Goal: Information Seeking & Learning: Learn about a topic

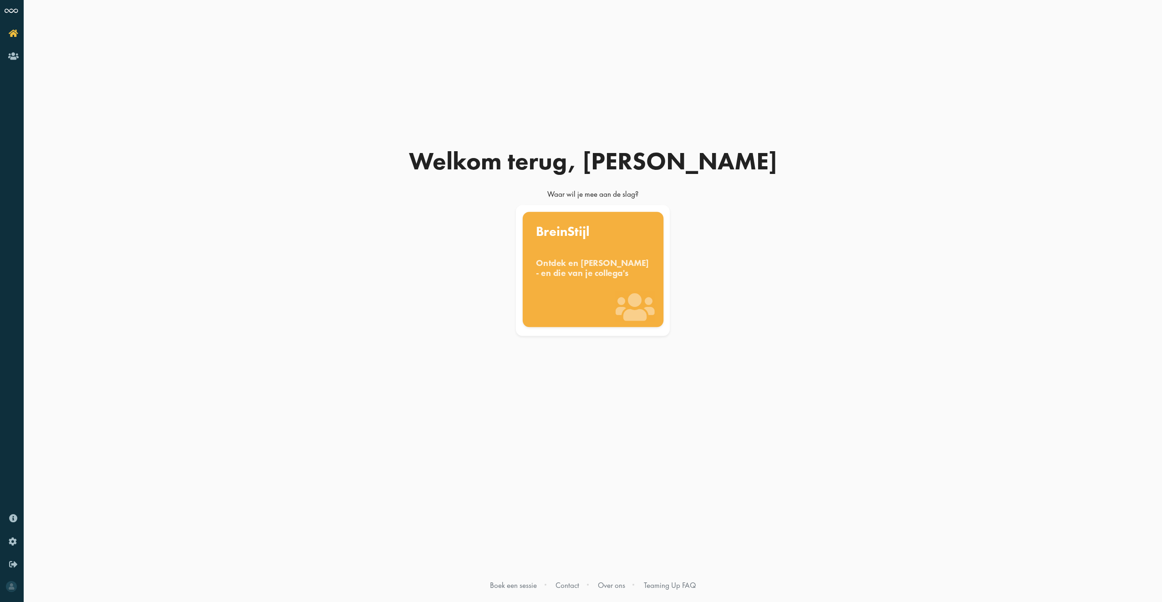
click at [591, 267] on div "Ontdek en benut jouw denkstijl - en die van je collega's" at bounding box center [593, 268] width 114 height 20
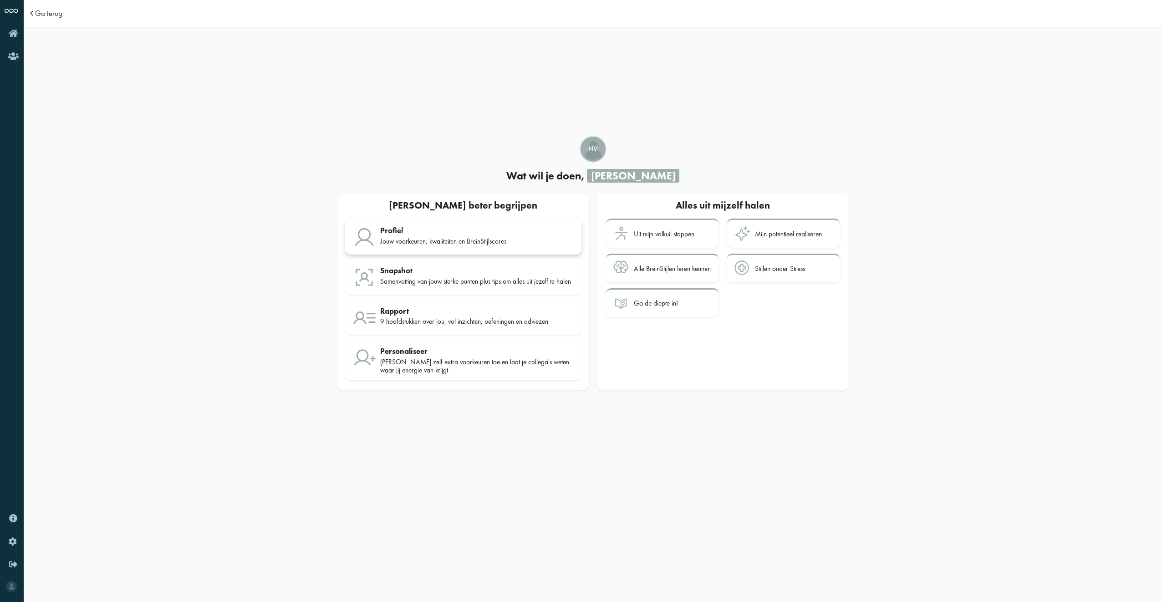
click at [473, 240] on div "Jouw voorkeuren, kwaliteiten en BreinStijlscores" at bounding box center [477, 241] width 194 height 8
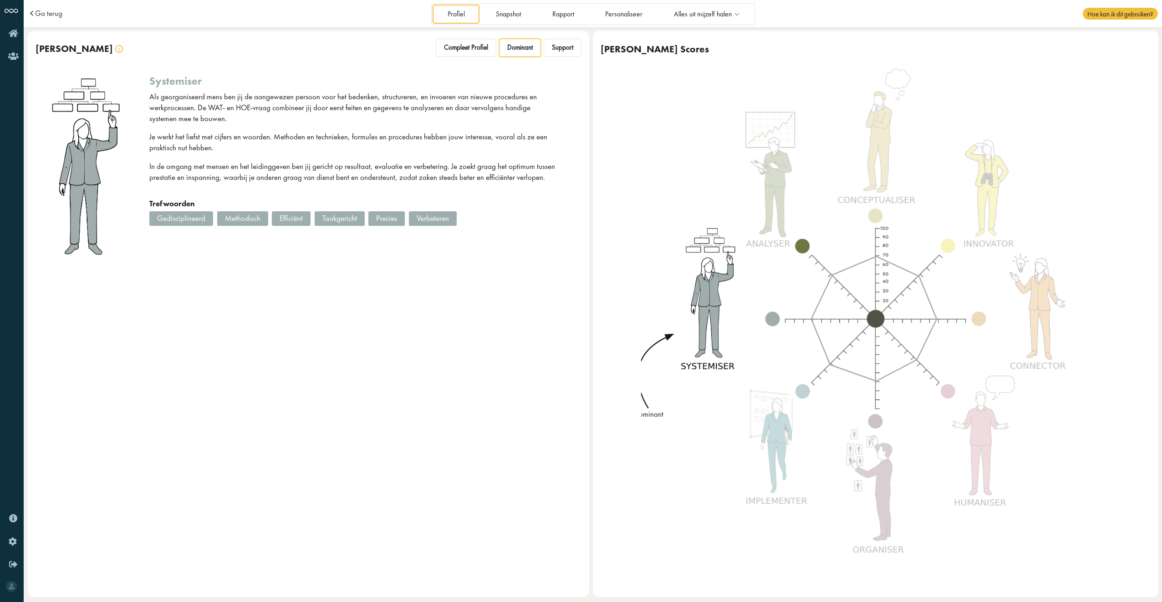
drag, startPoint x: 255, startPoint y: 314, endPoint x: 271, endPoint y: 311, distance: 15.7
click at [266, 312] on div "Jouw BreinStijl Compleet Profiel Dominant Support systemiser Als georganiseerd …" at bounding box center [309, 314] width 562 height 566
click at [467, 46] on span "Compleet Profiel" at bounding box center [466, 47] width 44 height 9
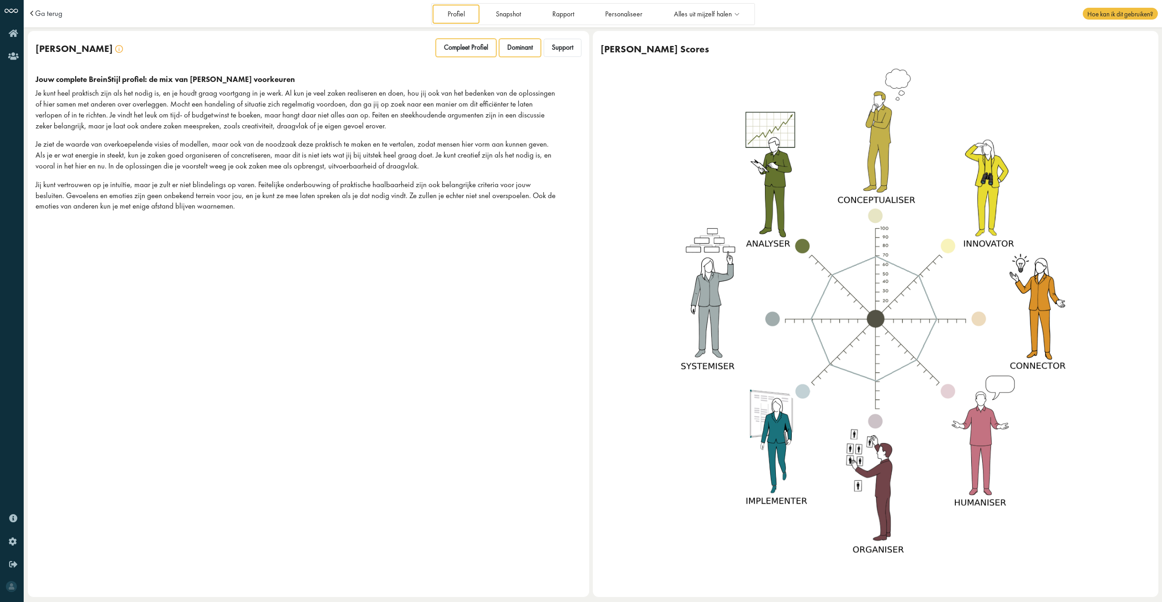
click at [525, 47] on span "Dominant" at bounding box center [520, 47] width 26 height 9
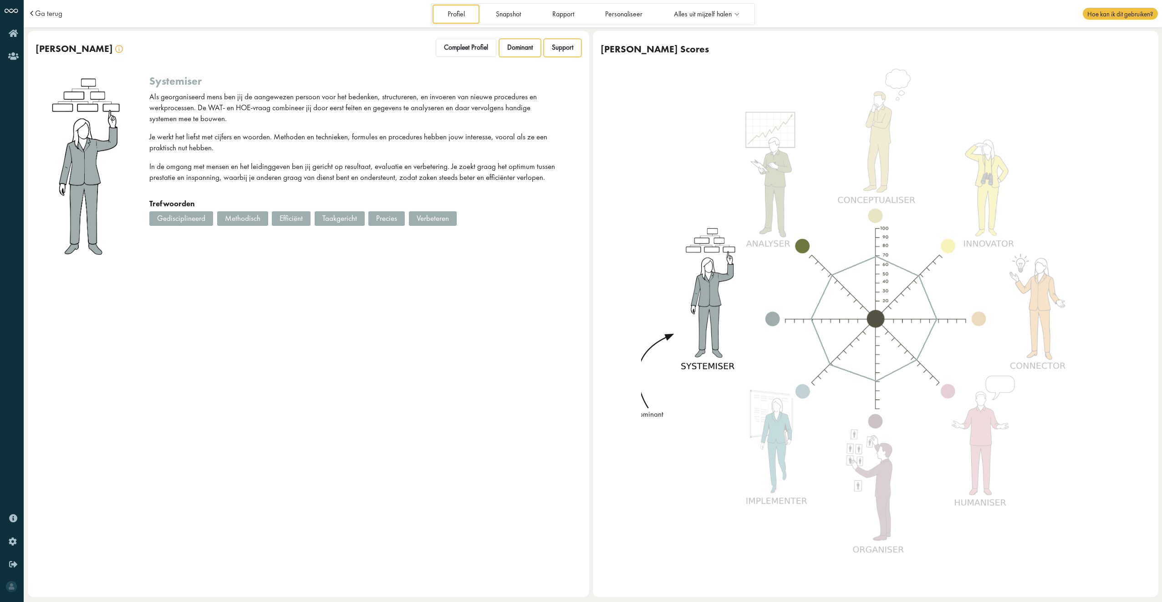
click at [565, 47] on span "Support" at bounding box center [562, 47] width 21 height 9
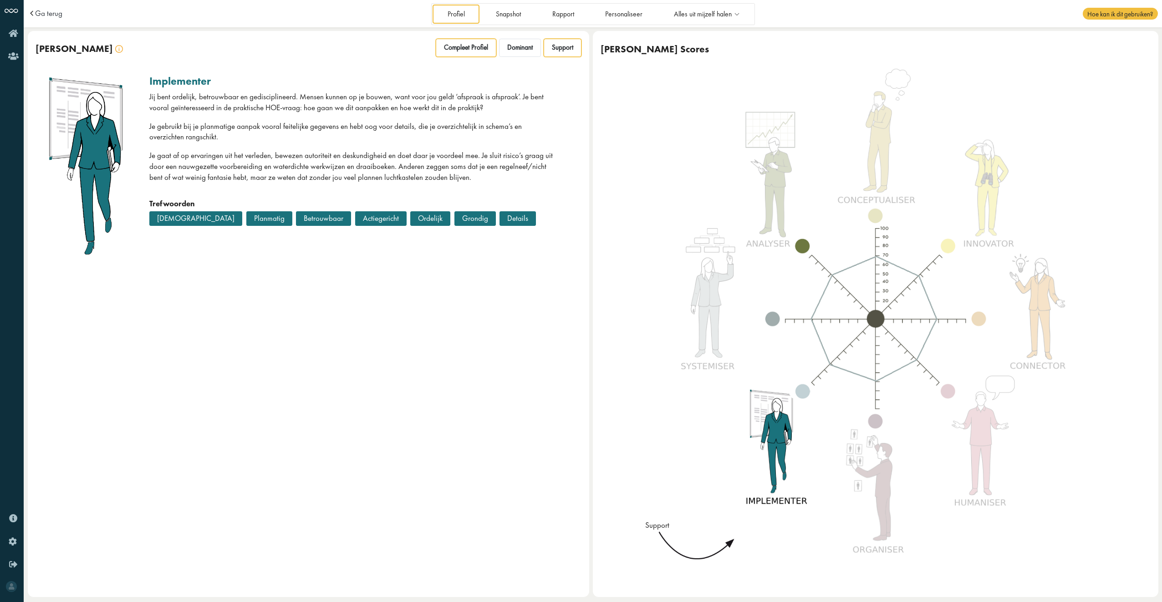
click at [478, 45] on span "Compleet Profiel" at bounding box center [466, 47] width 44 height 9
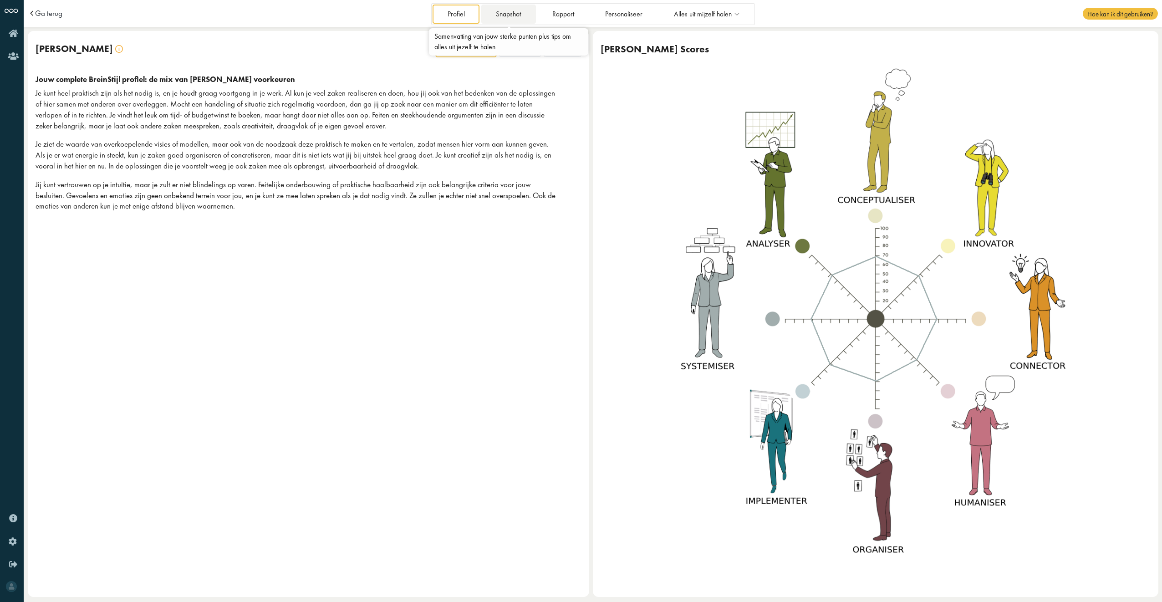
click at [518, 16] on link "Snapshot" at bounding box center [508, 14] width 55 height 19
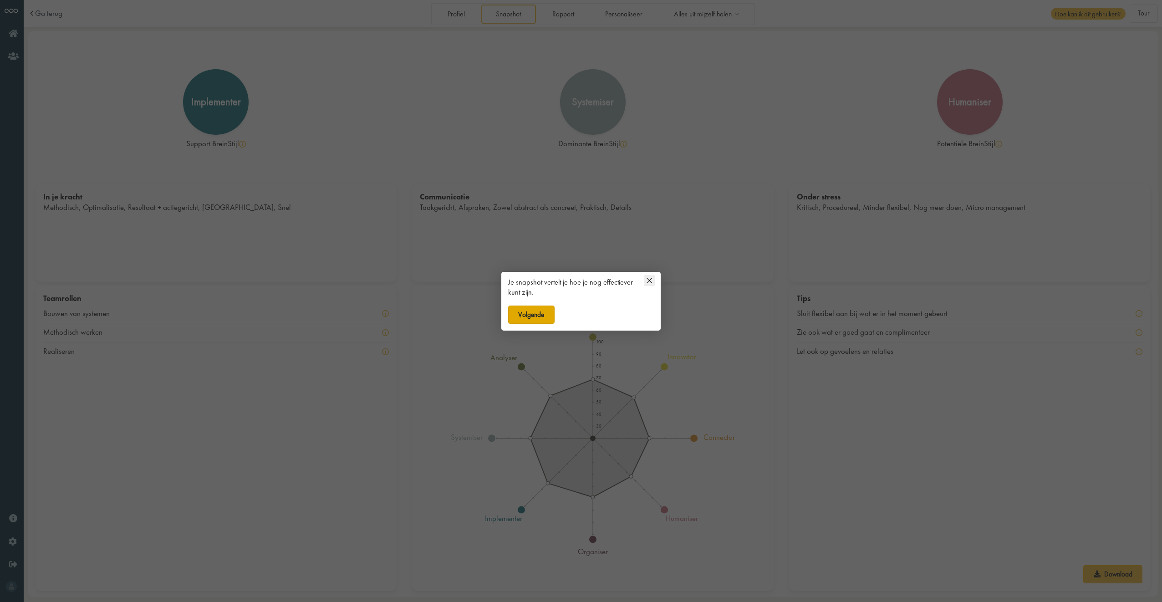
click at [544, 316] on button "Volgende" at bounding box center [531, 315] width 46 height 18
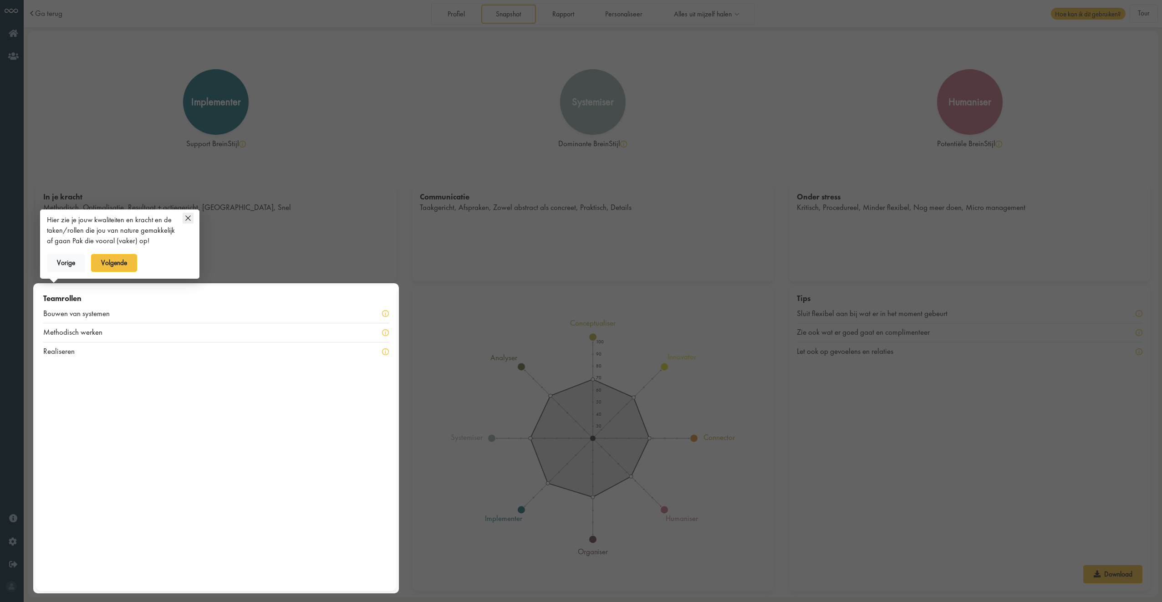
click at [186, 216] on icon at bounding box center [188, 218] width 11 height 11
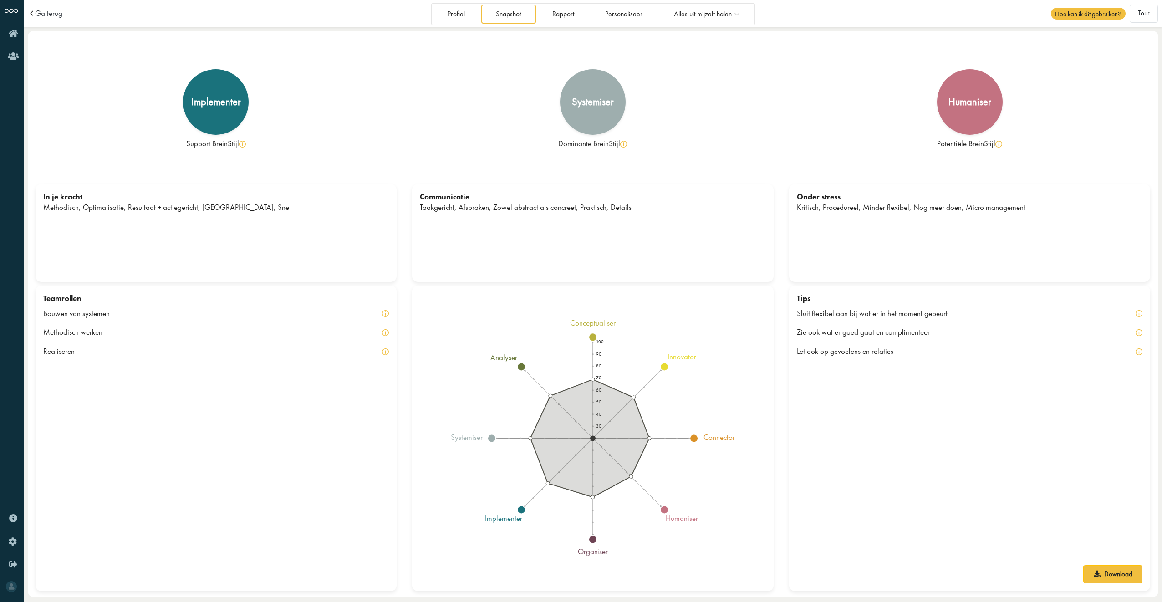
click at [665, 367] on circle at bounding box center [664, 366] width 7 height 7
click at [626, 416] on icon at bounding box center [590, 438] width 119 height 118
click at [589, 110] on div "systemiser" at bounding box center [592, 101] width 71 height 71
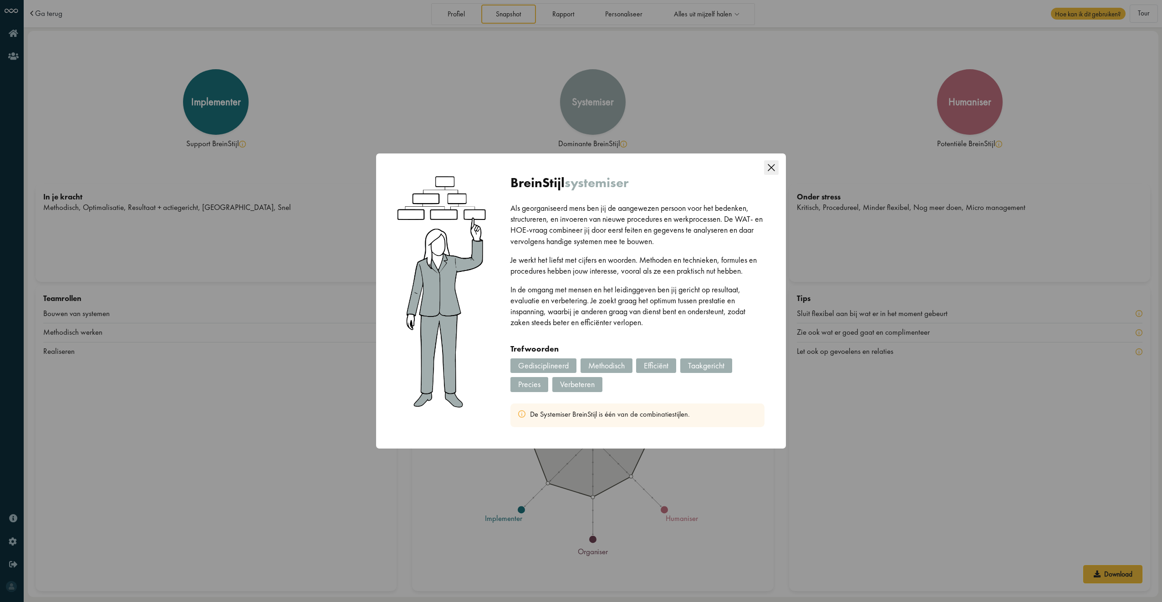
click at [772, 168] on icon "Close this dialog" at bounding box center [771, 167] width 7 height 7
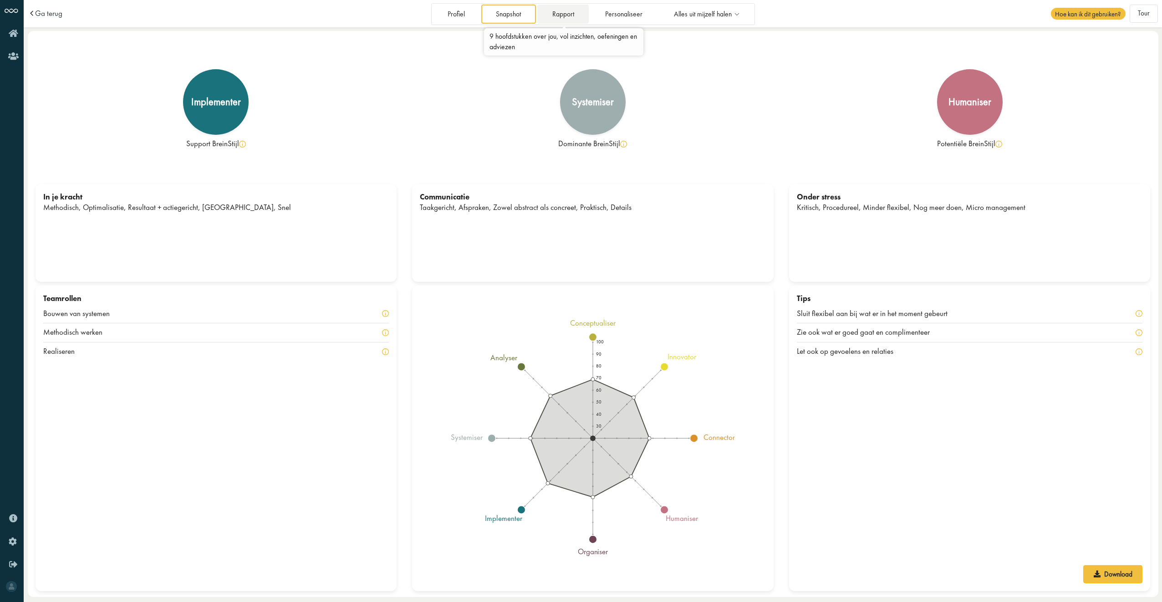
click at [568, 17] on link "Rapport" at bounding box center [562, 14] width 51 height 19
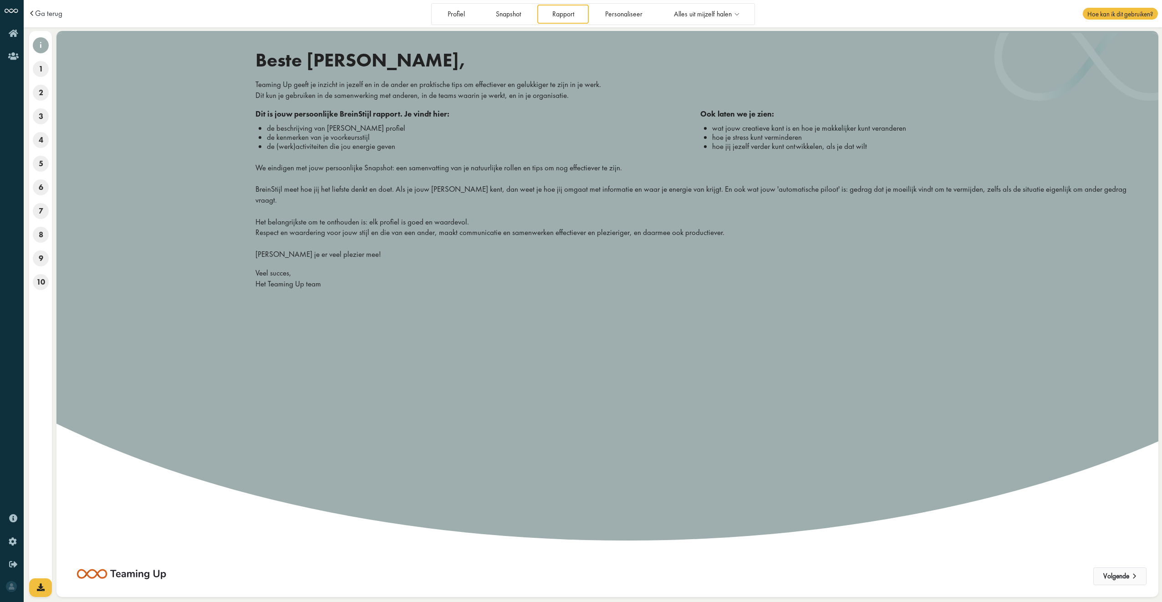
click at [1114, 575] on button "Volgende" at bounding box center [1120, 576] width 53 height 18
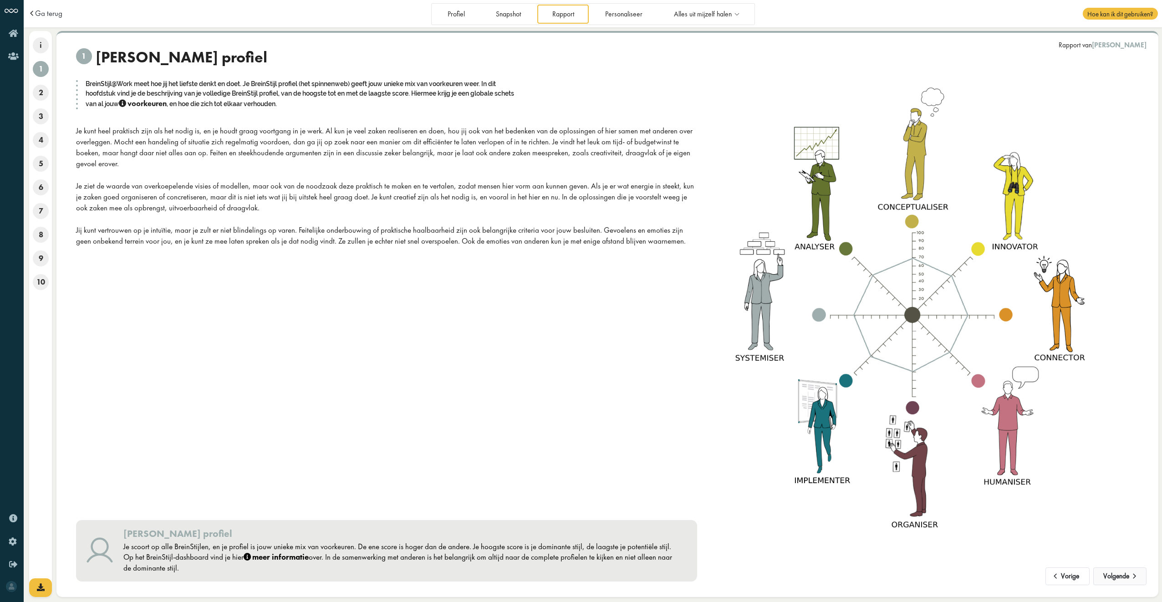
click at [1119, 574] on button "Volgende" at bounding box center [1120, 576] width 53 height 18
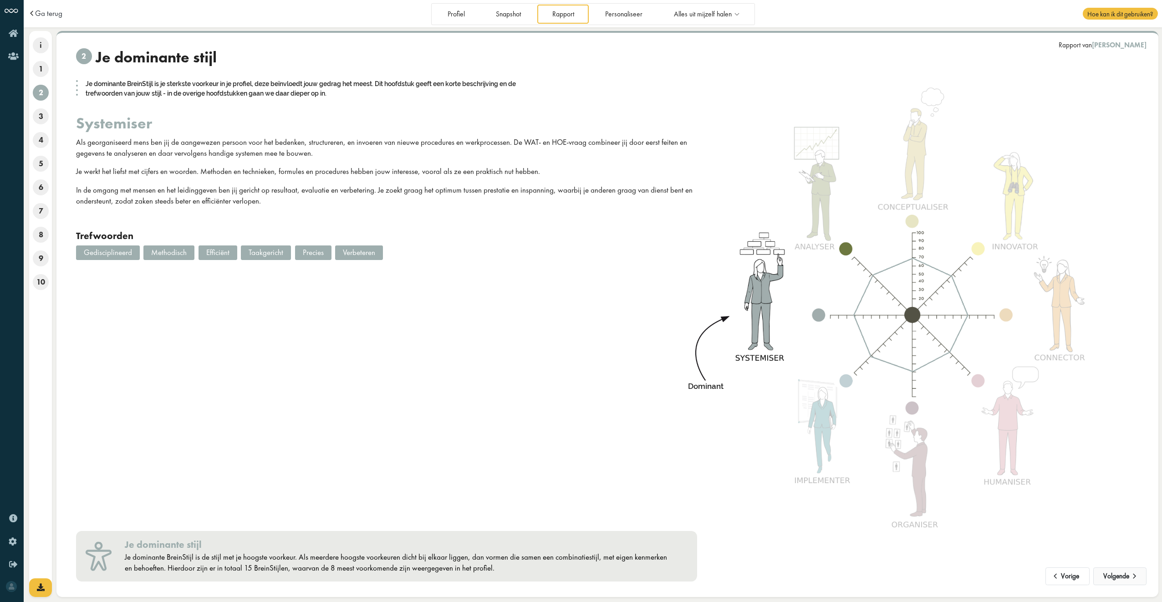
click at [1120, 580] on button "Volgende" at bounding box center [1120, 576] width 53 height 18
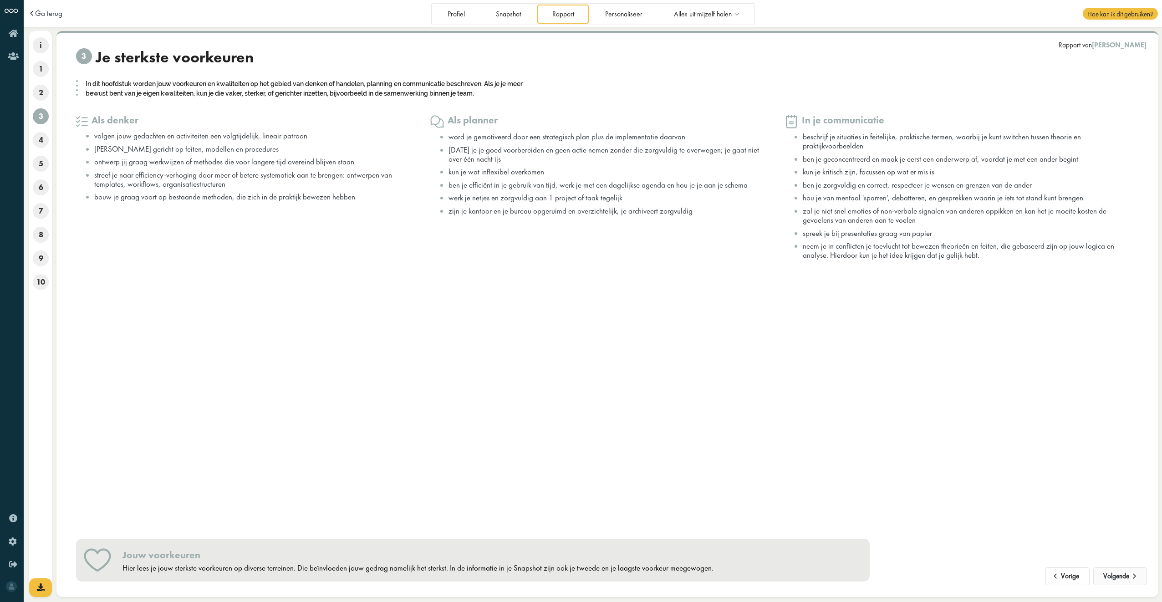
click at [1120, 580] on button "Volgende" at bounding box center [1120, 576] width 53 height 18
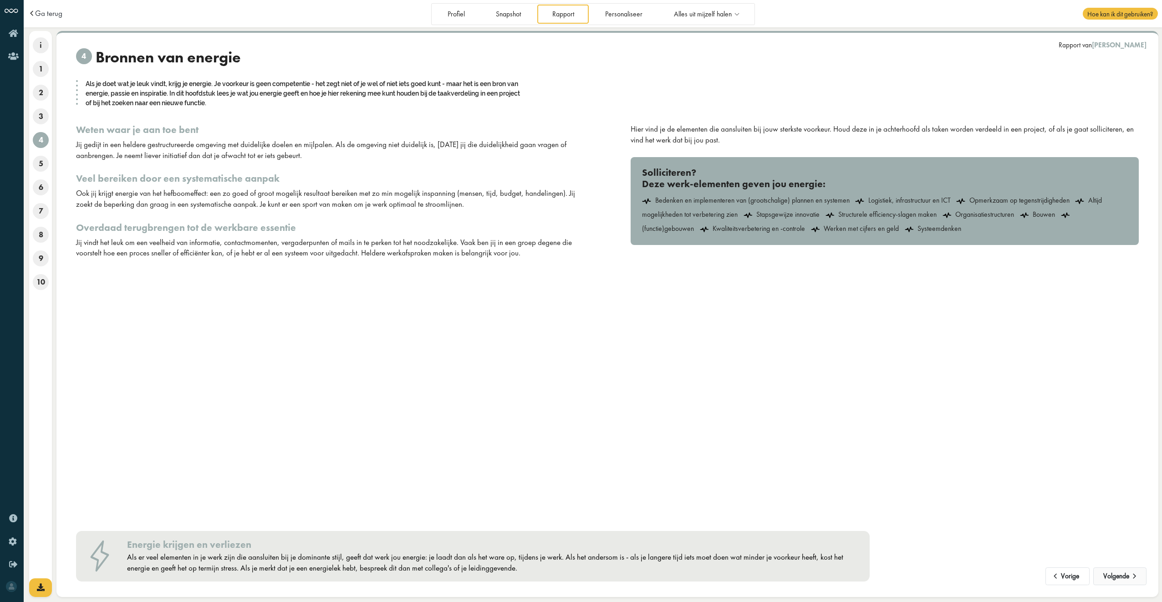
click at [1120, 580] on button "Volgende" at bounding box center [1120, 576] width 53 height 18
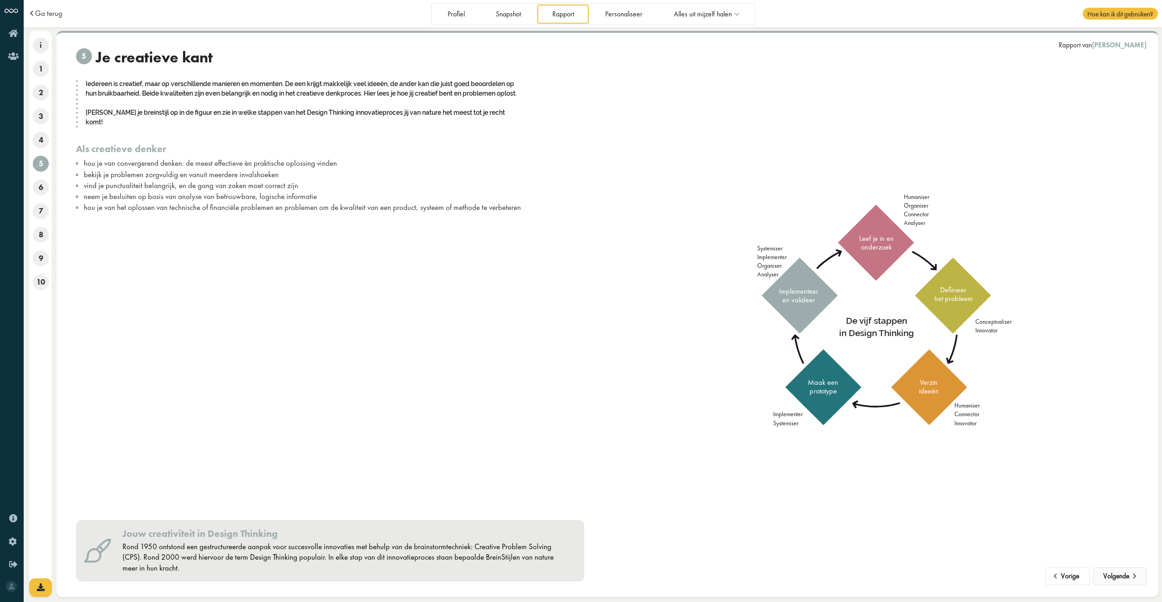
click at [1120, 580] on button "Volgende" at bounding box center [1120, 576] width 53 height 18
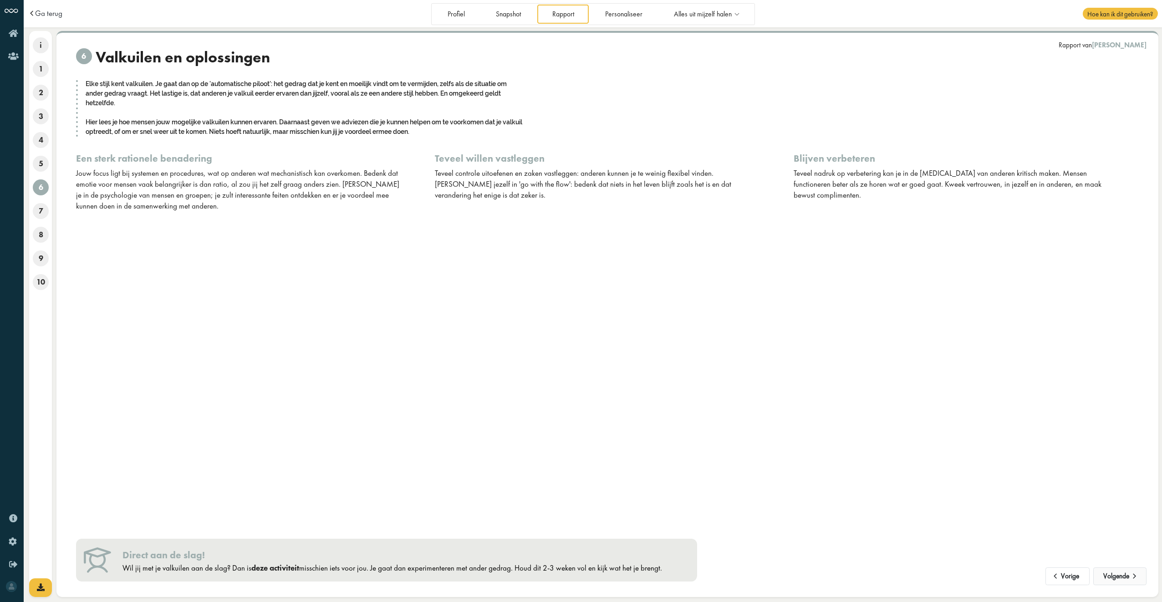
click at [1120, 580] on button "Volgende" at bounding box center [1120, 576] width 53 height 18
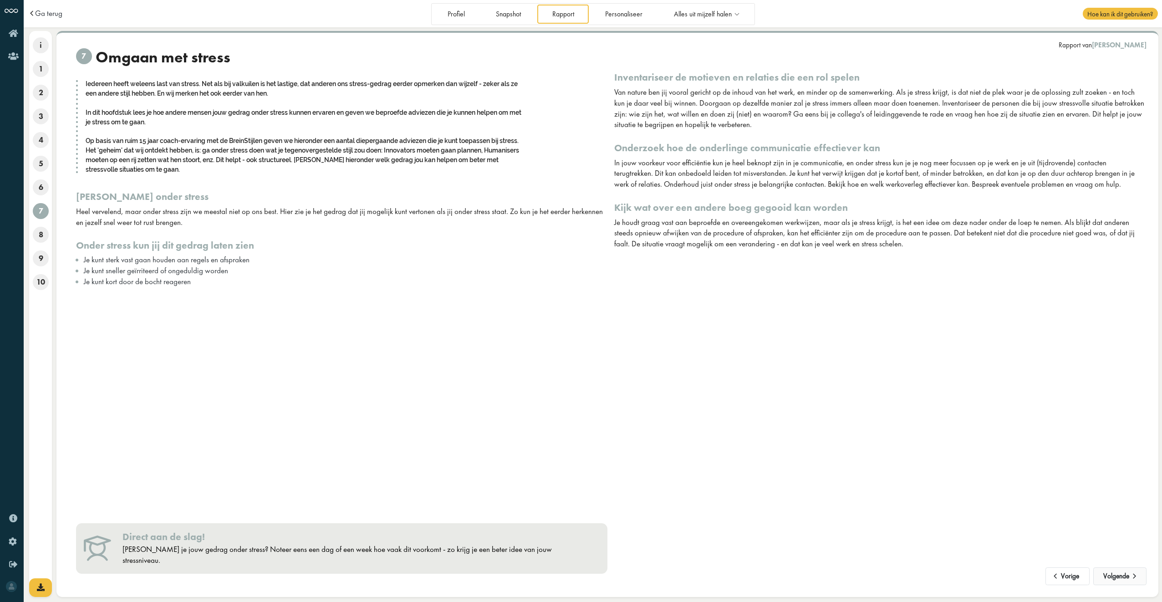
click at [1120, 580] on button "Volgende" at bounding box center [1120, 576] width 53 height 18
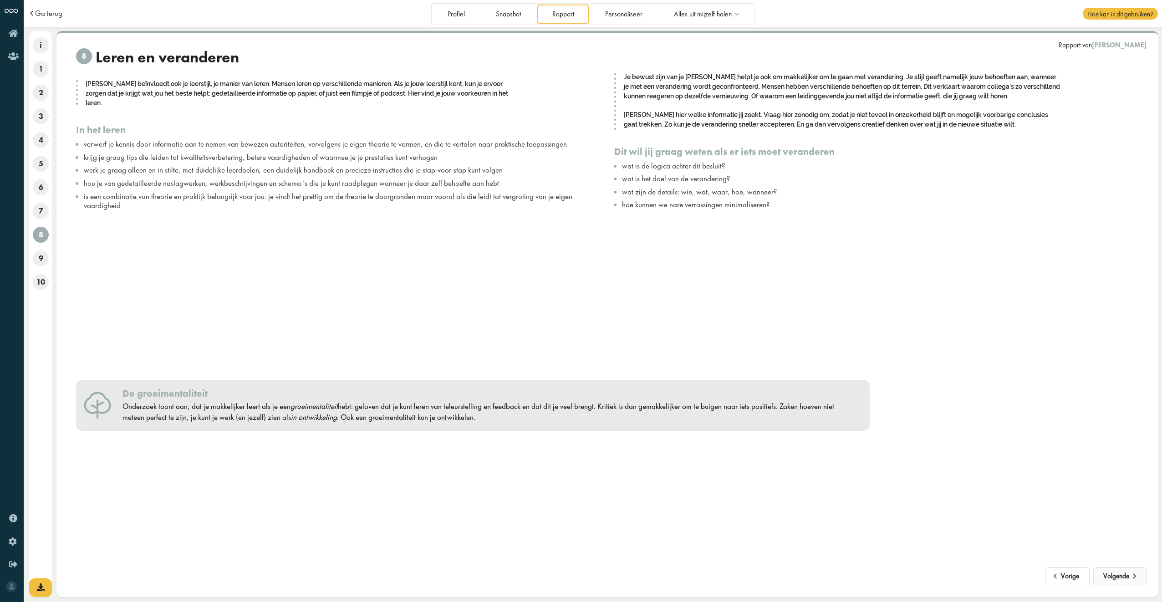
click at [1120, 580] on button "Volgende" at bounding box center [1120, 576] width 53 height 18
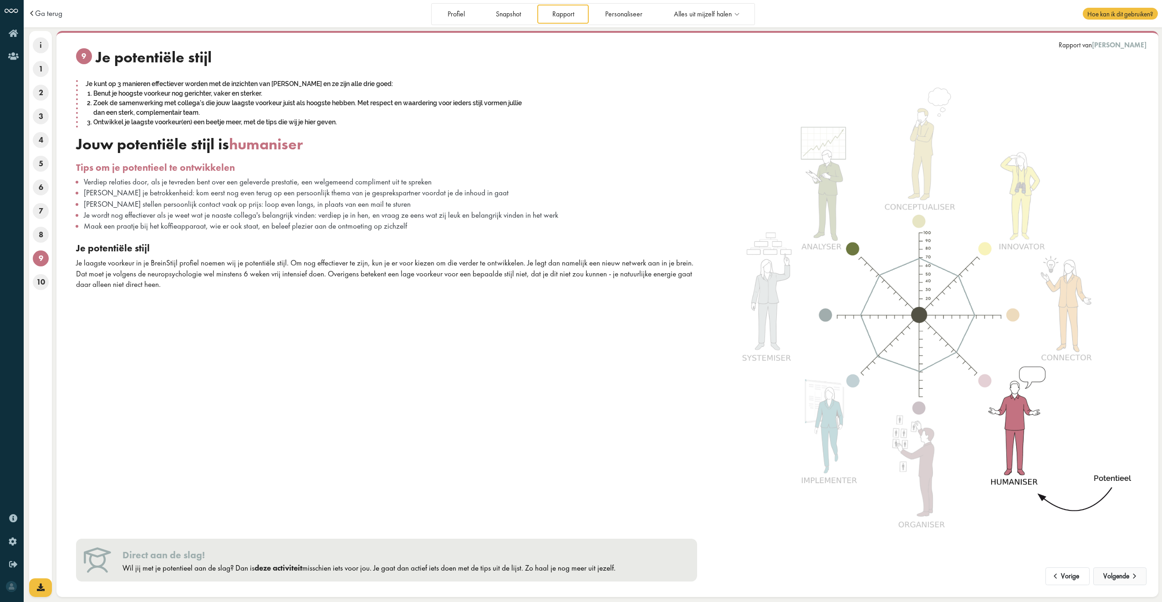
click at [1119, 580] on button "Volgende" at bounding box center [1120, 576] width 53 height 18
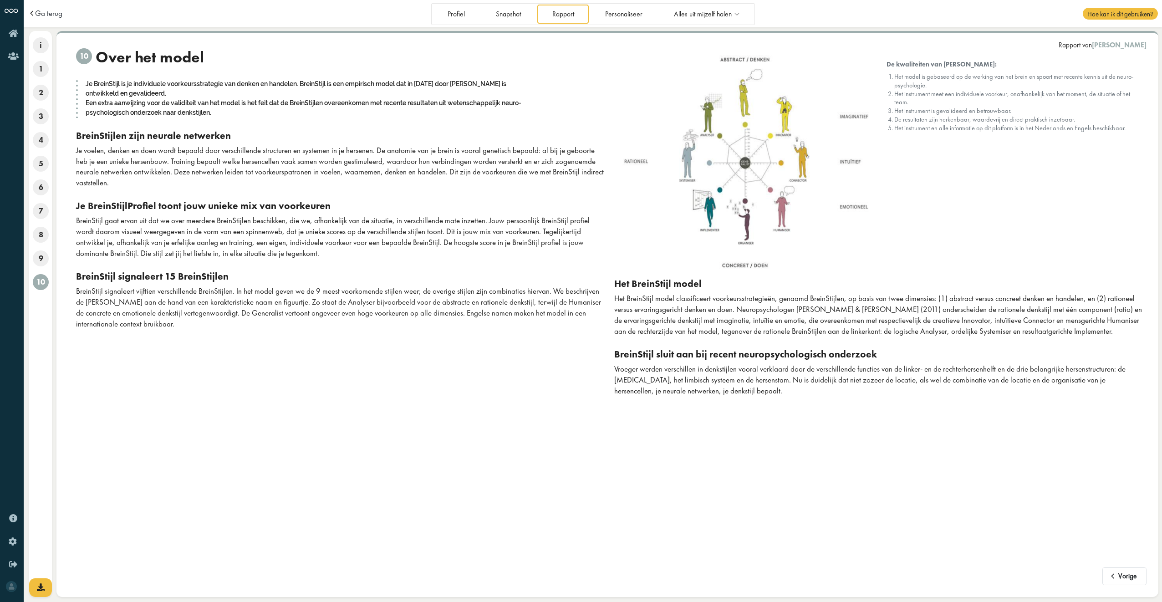
click at [1119, 580] on button "Vorige" at bounding box center [1125, 576] width 44 height 18
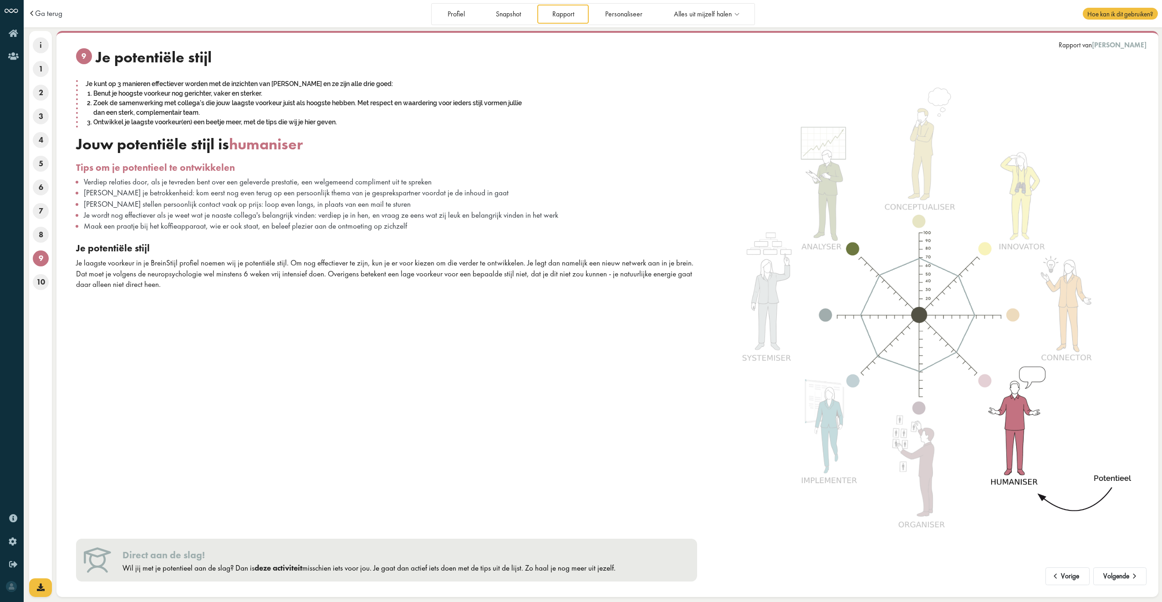
drag, startPoint x: 1119, startPoint y: 580, endPoint x: 546, endPoint y: 526, distance: 575.9
click at [544, 527] on div "Vorige Volgende Rapport van Harold van Biemen 9 Je potentiële stijl Je kunt op …" at bounding box center [607, 314] width 1077 height 533
click at [1119, 574] on button "Volgende" at bounding box center [1120, 576] width 53 height 18
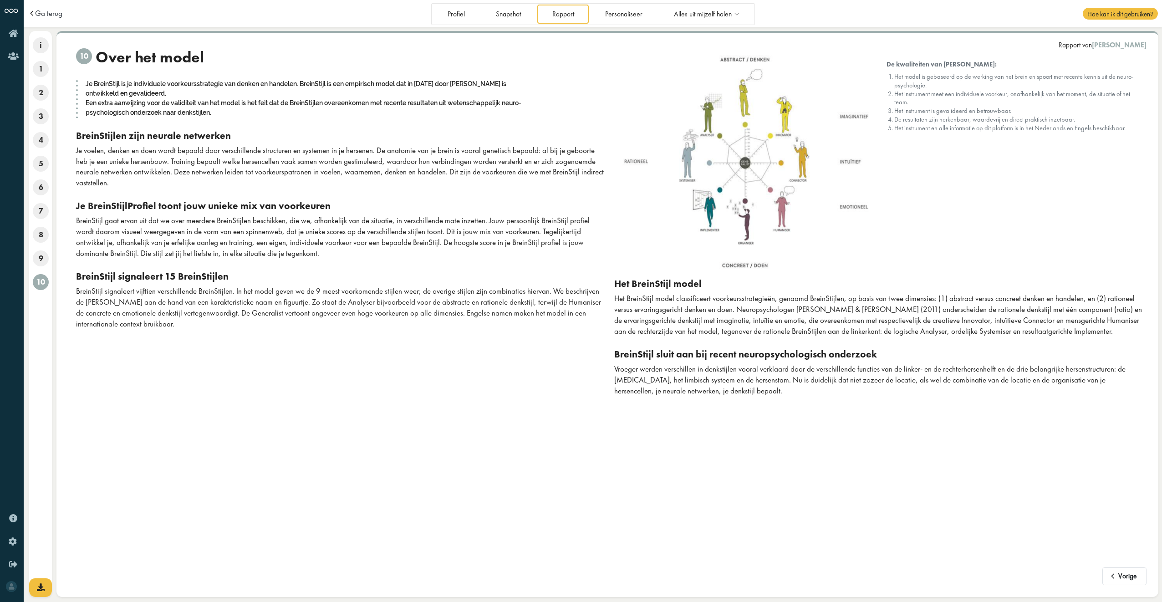
click at [447, 85] on div "Je BreinStijl is je individuele voorkeursstrategie van denken en handelen. Brei…" at bounding box center [303, 98] width 455 height 40
click at [475, 415] on div "10 Over het model Je BreinStijl is je individuele voorkeursstrategie van denken…" at bounding box center [338, 314] width 538 height 533
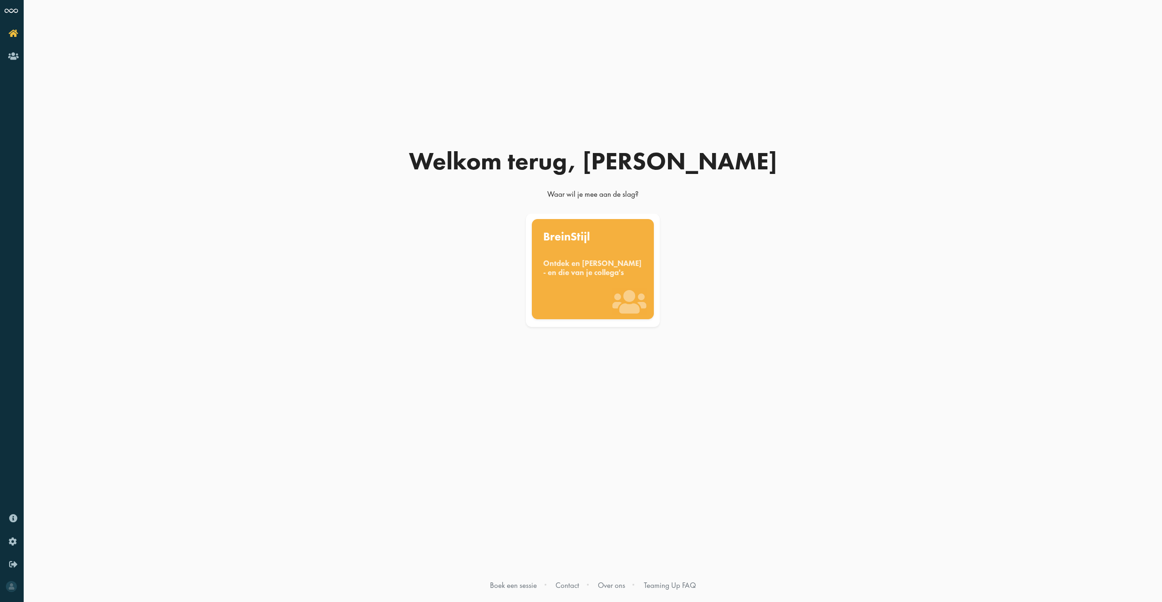
click at [586, 289] on div "BreinStijl Ontdek en benut jouw denkstijl - en die van je collega's" at bounding box center [593, 269] width 123 height 100
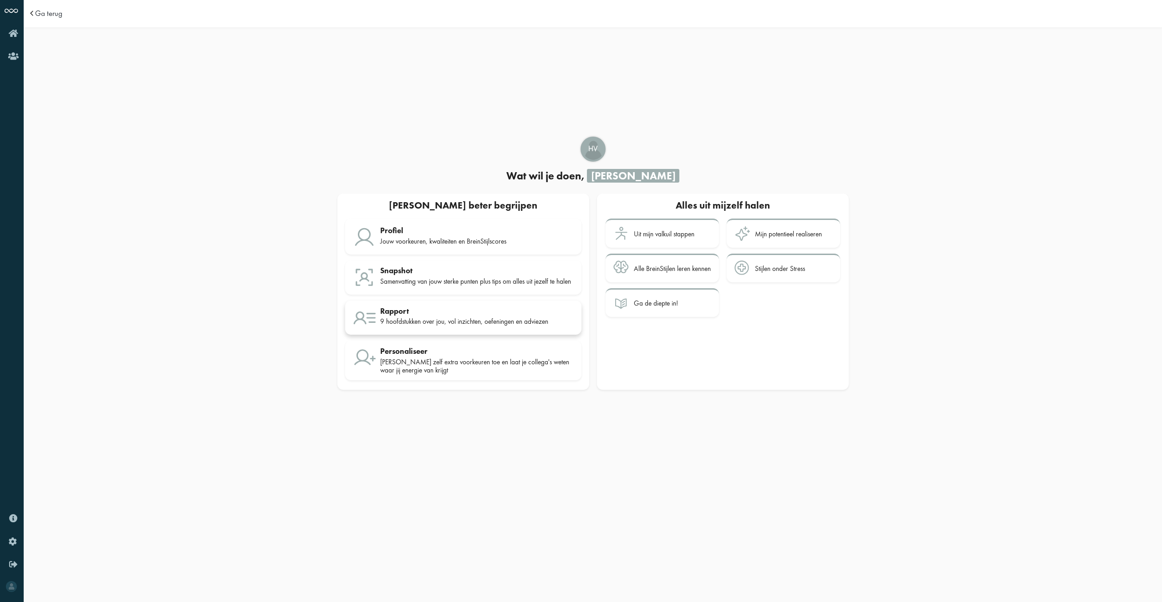
click at [495, 322] on div "9 hoofdstukken over jou, vol inzichten, oefeningen en adviezen" at bounding box center [477, 321] width 194 height 8
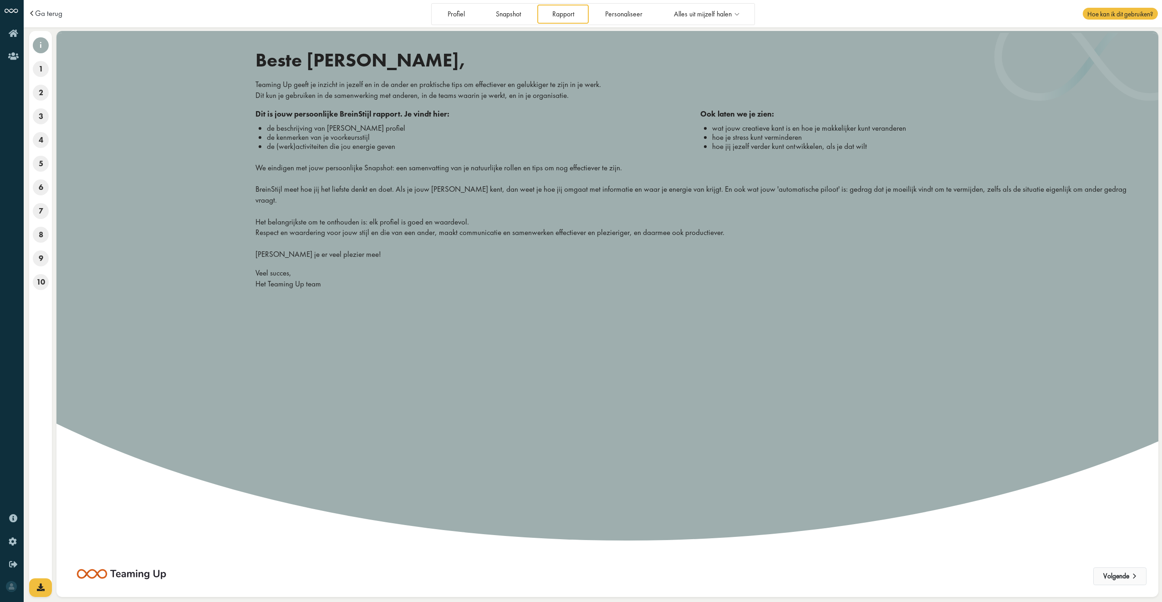
click at [1126, 576] on button "Volgende" at bounding box center [1120, 576] width 53 height 18
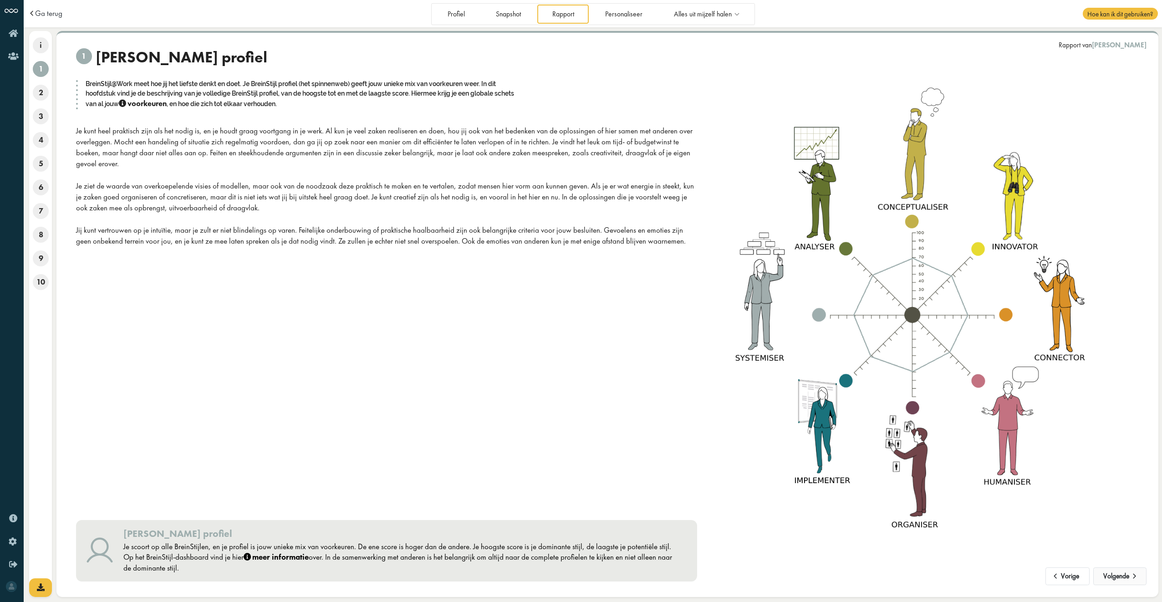
click at [1124, 578] on button "Volgende" at bounding box center [1120, 576] width 53 height 18
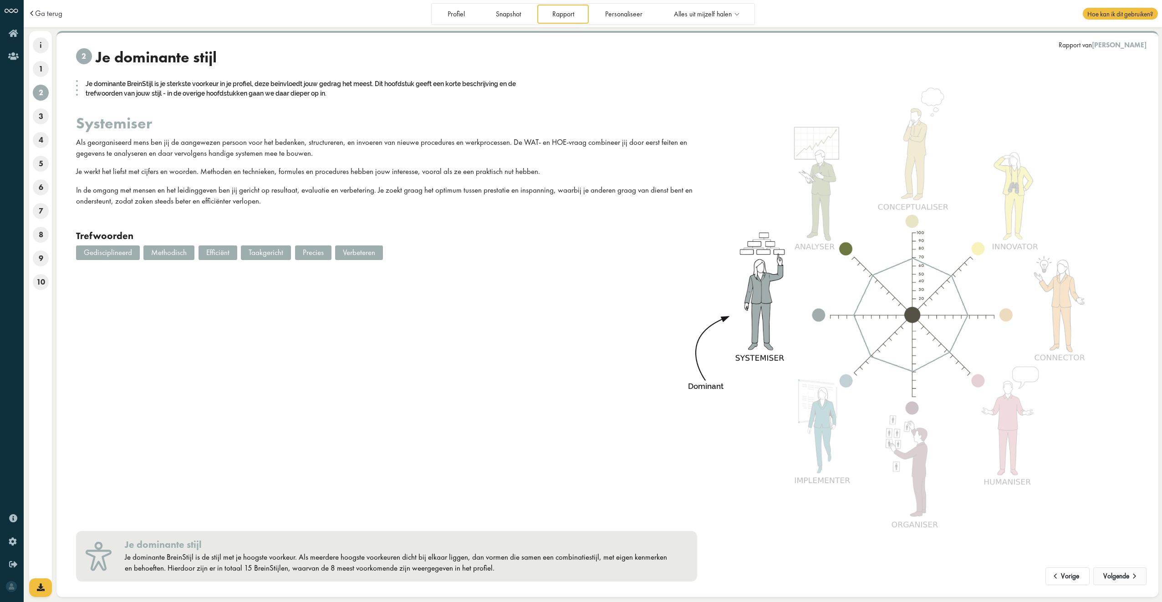
click at [1122, 578] on button "Volgende" at bounding box center [1120, 576] width 53 height 18
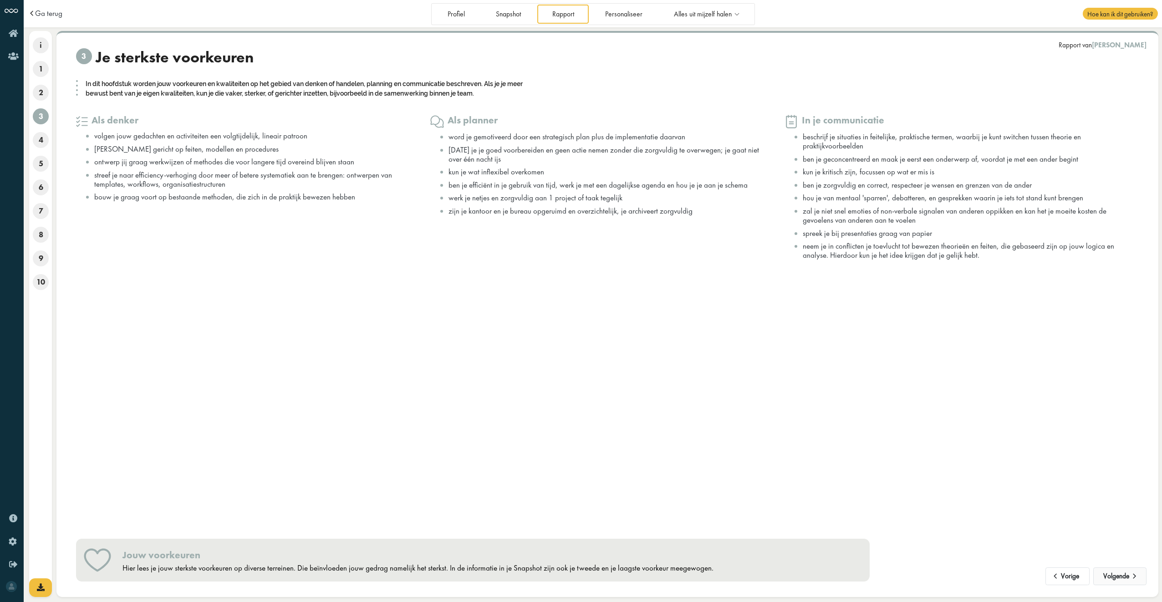
click at [1122, 578] on button "Volgende" at bounding box center [1120, 576] width 53 height 18
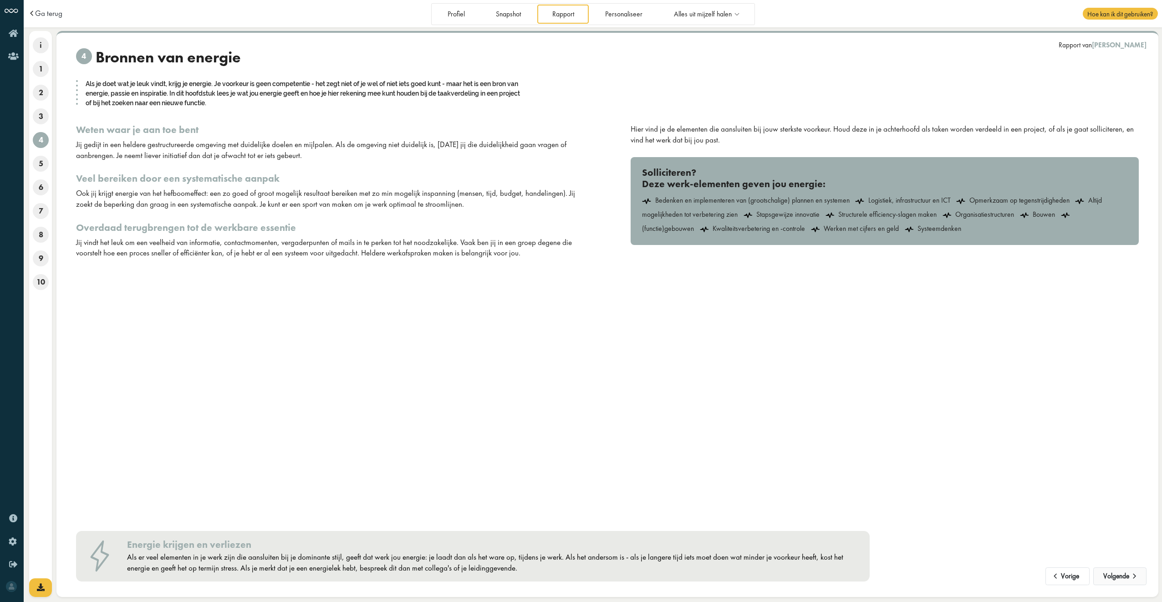
click at [1122, 578] on button "Volgende" at bounding box center [1120, 576] width 53 height 18
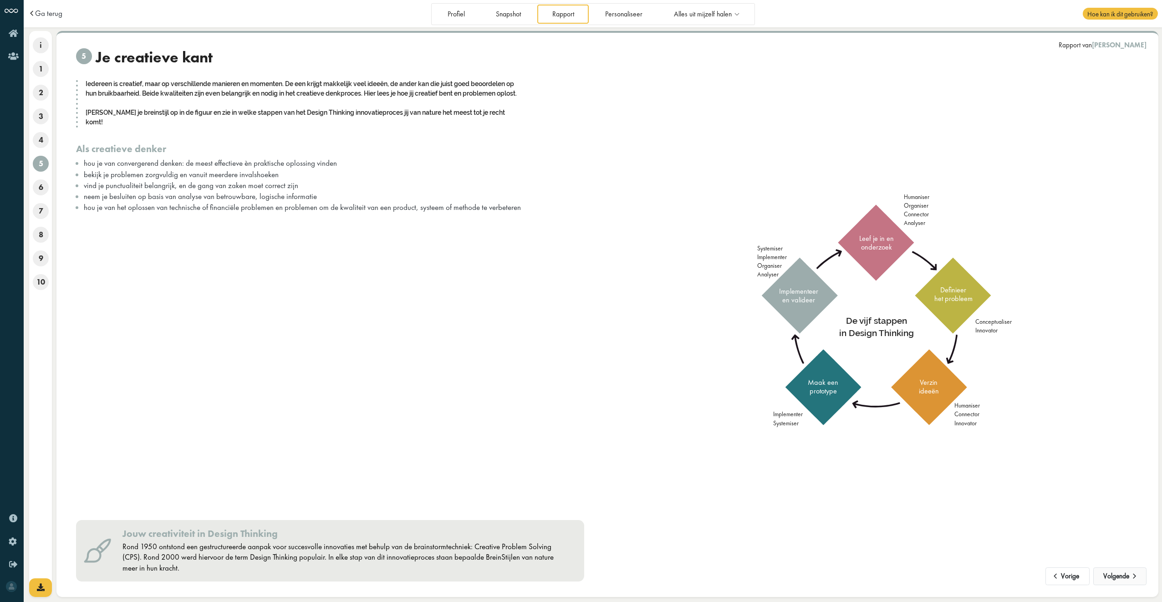
click at [1122, 578] on button "Volgende" at bounding box center [1120, 576] width 53 height 18
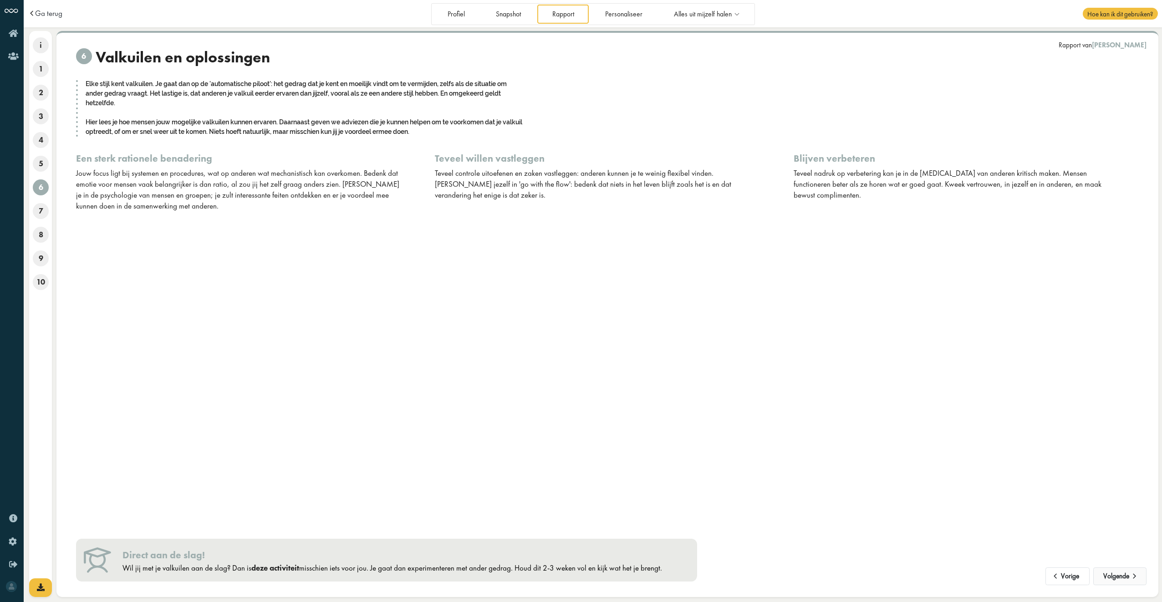
click at [1122, 578] on button "Volgende" at bounding box center [1120, 576] width 53 height 18
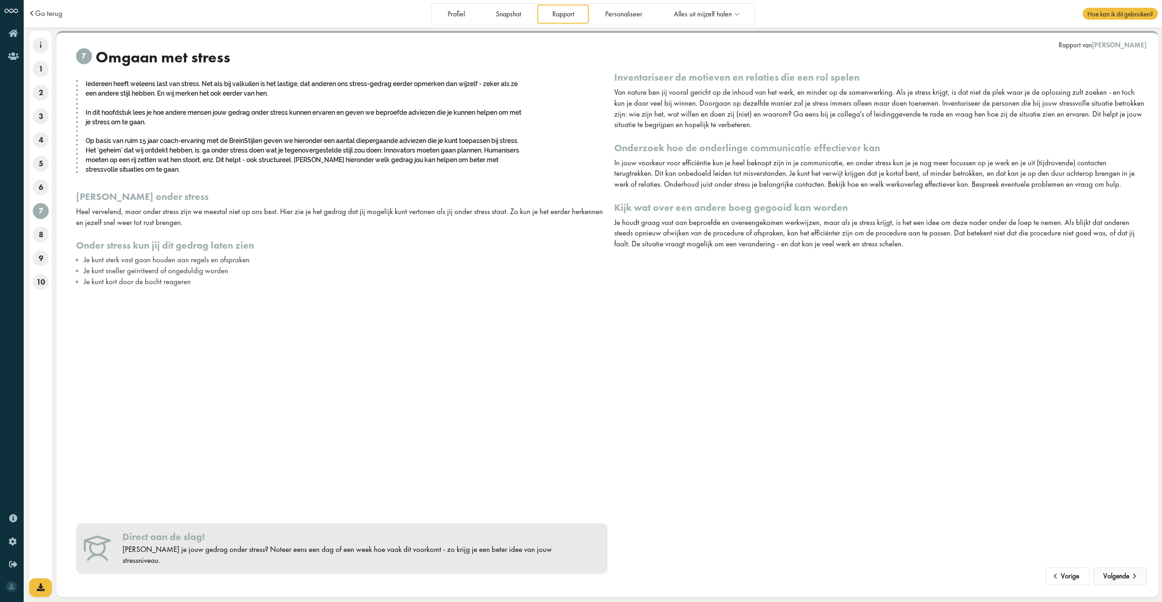
click at [1122, 578] on button "Volgende" at bounding box center [1120, 576] width 53 height 18
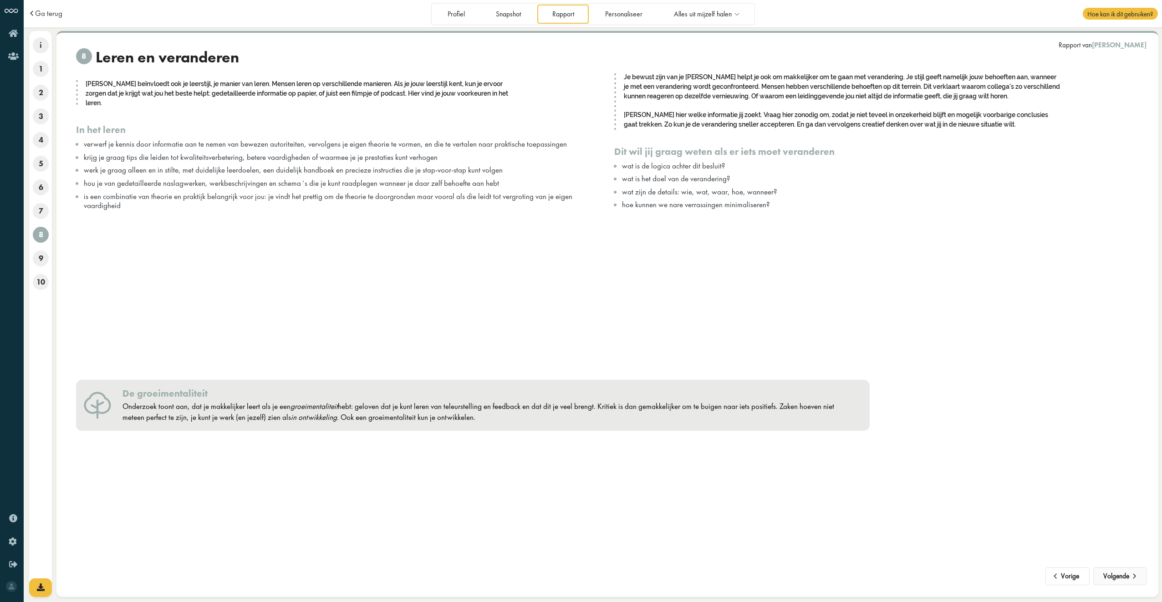
click at [1122, 578] on button "Volgende" at bounding box center [1120, 576] width 53 height 18
